Goal: Understand process/instructions

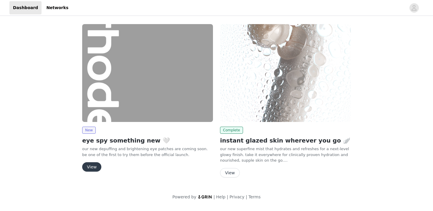
click at [94, 169] on button "View" at bounding box center [91, 166] width 19 height 9
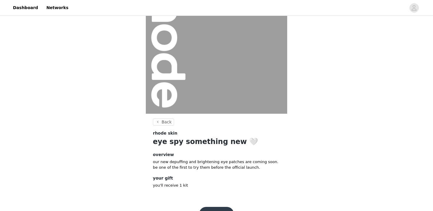
scroll to position [62, 0]
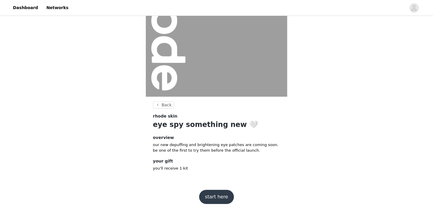
click at [208, 193] on button "start here" at bounding box center [216, 197] width 35 height 14
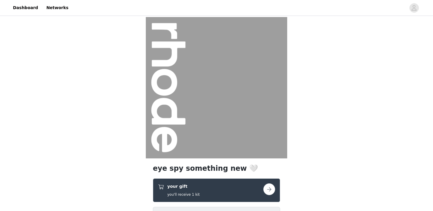
scroll to position [116, 0]
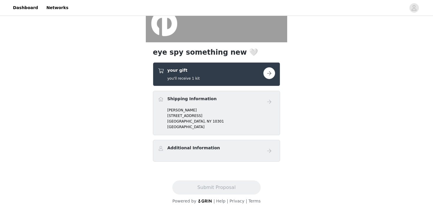
click at [272, 69] on button "button" at bounding box center [269, 73] width 12 height 12
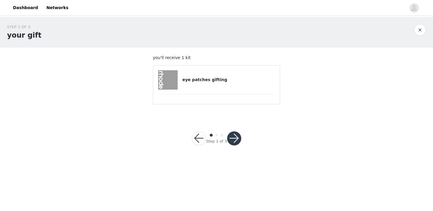
click at [234, 137] on button "button" at bounding box center [234, 139] width 14 height 14
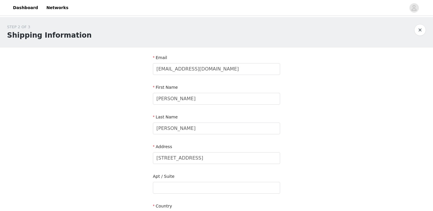
scroll to position [190, 0]
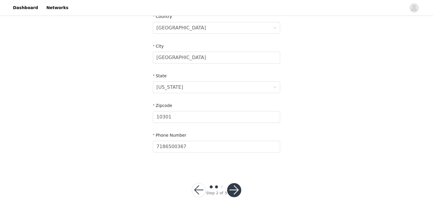
click at [235, 190] on button "button" at bounding box center [234, 190] width 14 height 14
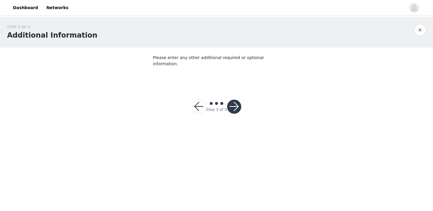
click at [237, 102] on button "button" at bounding box center [234, 107] width 14 height 14
